Goal: Information Seeking & Learning: Learn about a topic

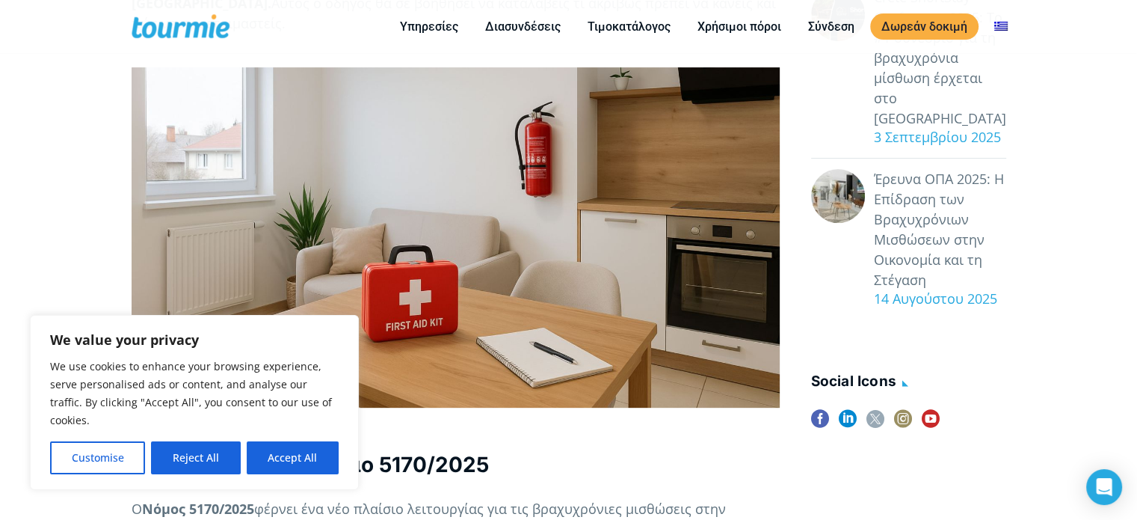
scroll to position [508, 0]
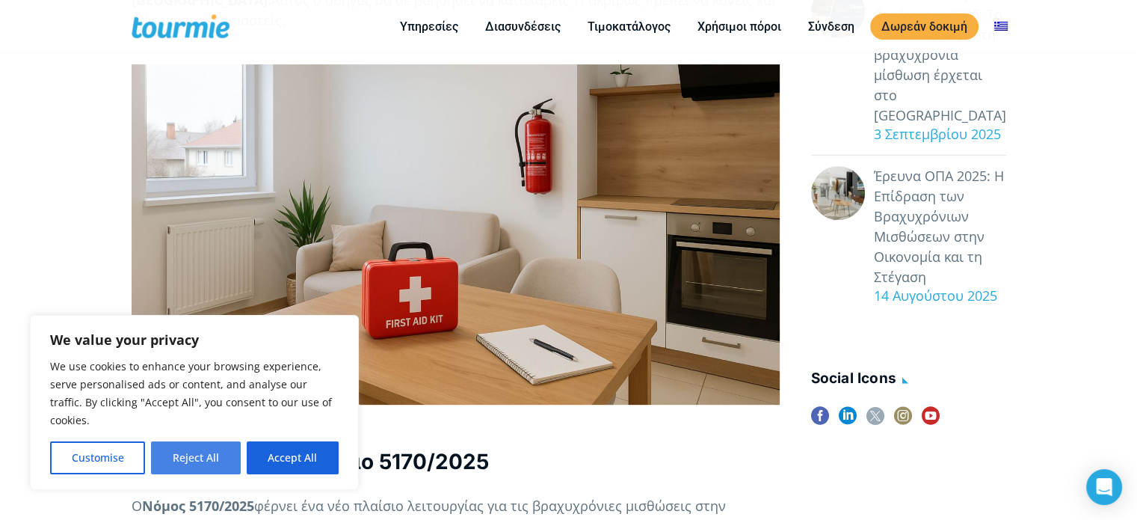
click at [186, 466] on button "Reject All" at bounding box center [195, 457] width 89 height 33
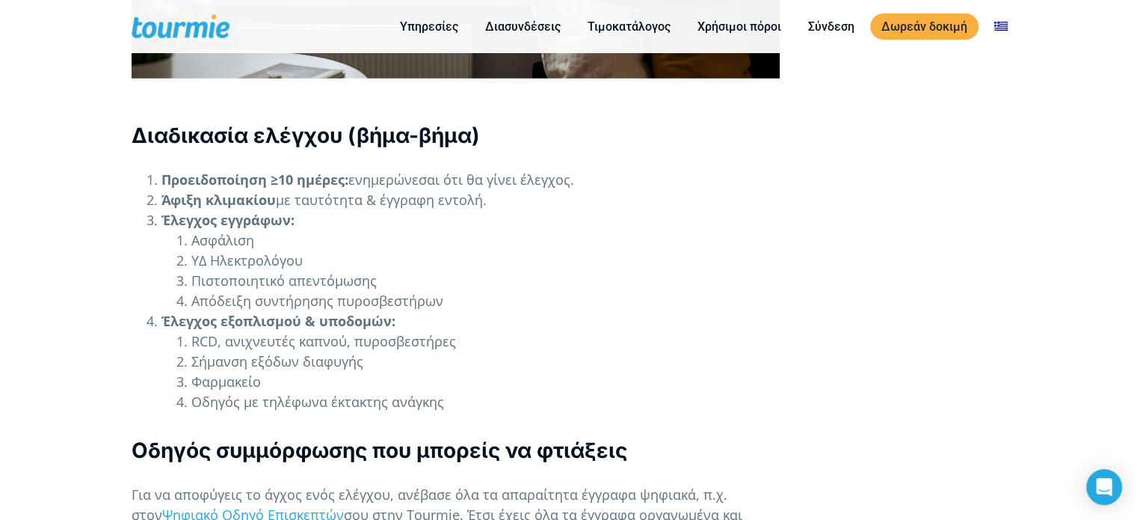
scroll to position [4353, 0]
drag, startPoint x: 214, startPoint y: 301, endPoint x: 191, endPoint y: 307, distance: 23.4
click at [191, 331] on li "RCD, ανιχνευτές καπνού, πυροσβεστήρες" at bounding box center [485, 341] width 588 height 20
click at [332, 331] on li "RCD, ανιχνευτές καπνού, πυροσβεστήρες" at bounding box center [485, 341] width 588 height 20
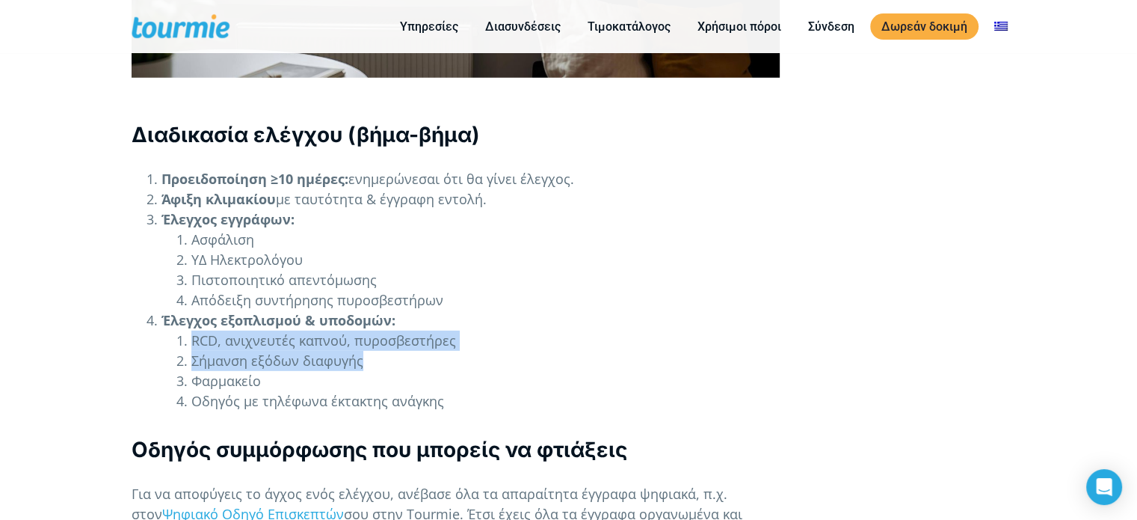
drag, startPoint x: 169, startPoint y: 295, endPoint x: 471, endPoint y: 310, distance: 302.5
click at [471, 331] on ol "RCD, ανιχνευτές καπνού, πυροσβεστήρες Σήμανση εξόδων διαφυγής Φαρμακείο Οδηγός …" at bounding box center [471, 371] width 618 height 81
copy ol "RCD, ανιχνευτές καπνού, πυροσβεστήρες Σήμανση εξόδων διαφυγής"
click at [452, 331] on li "RCD, ανιχνευτές καπνού, πυροσβεστήρες" at bounding box center [485, 341] width 588 height 20
drag, startPoint x: 464, startPoint y: 294, endPoint x: 188, endPoint y: 295, distance: 275.2
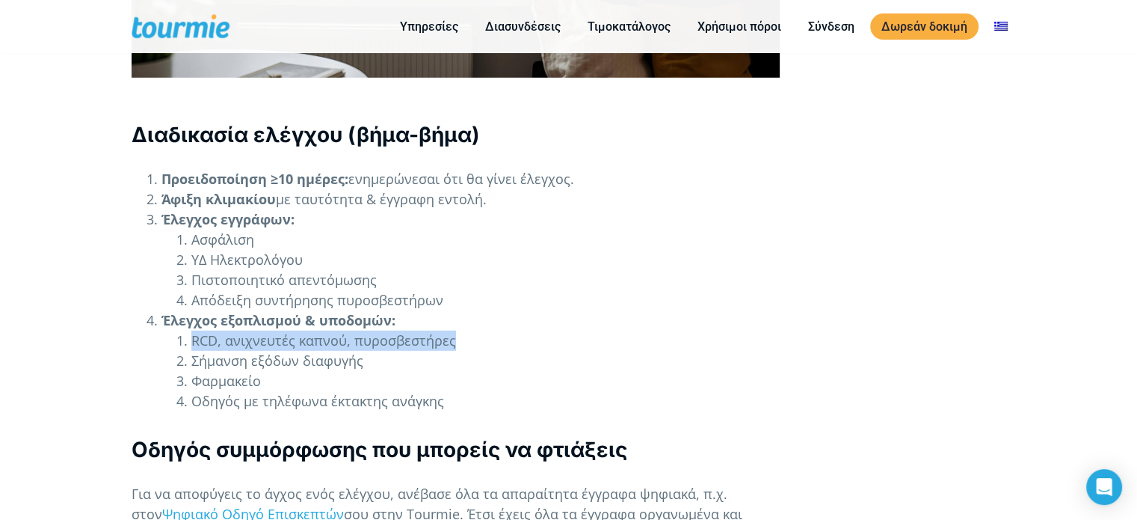
click at [191, 331] on li "RCD, ανιχνευτές καπνού, πυροσβεστήρες" at bounding box center [485, 341] width 588 height 20
copy li "RCD, ανιχνευτές καπνού, πυροσβεστήρες"
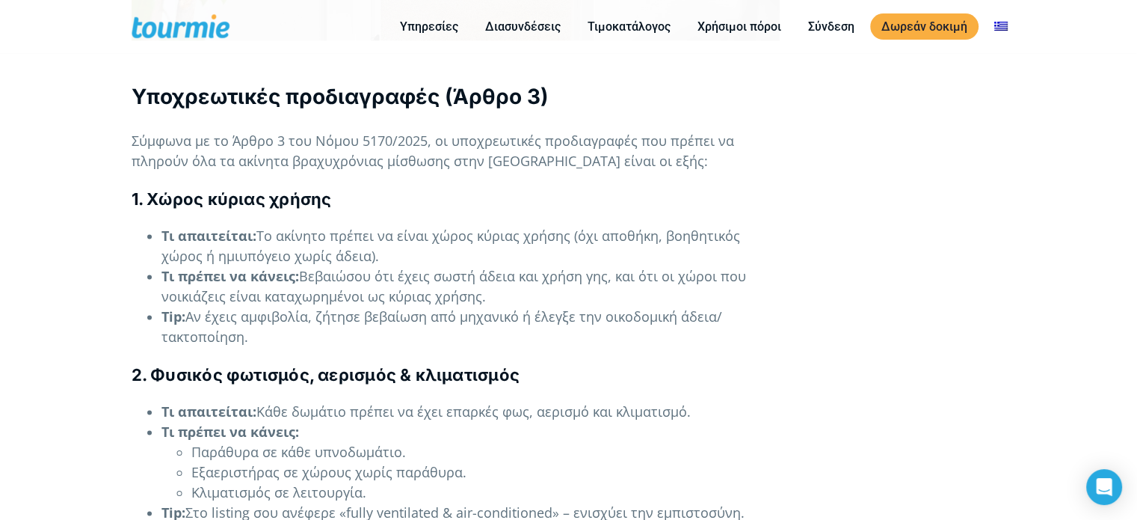
scroll to position [2120, 0]
